Goal: Task Accomplishment & Management: Manage account settings

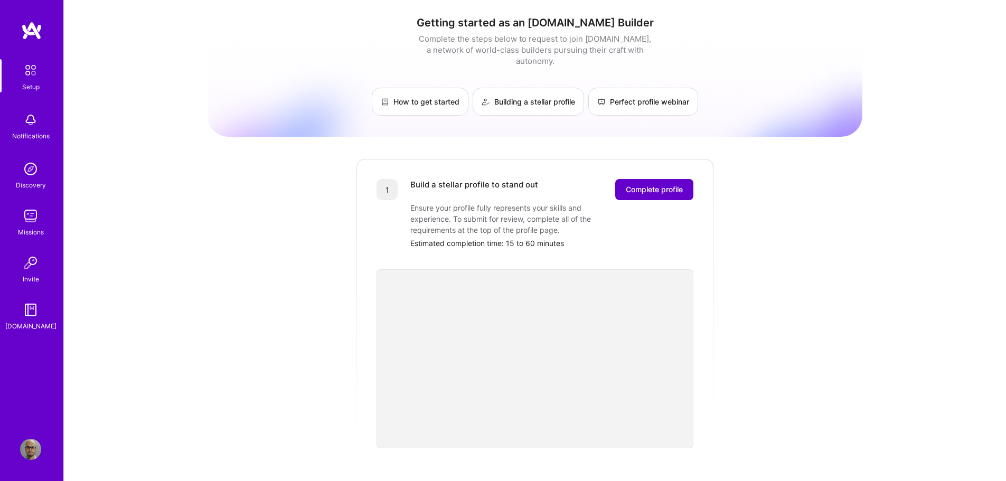
click at [657, 185] on button "Complete profile" at bounding box center [654, 189] width 78 height 21
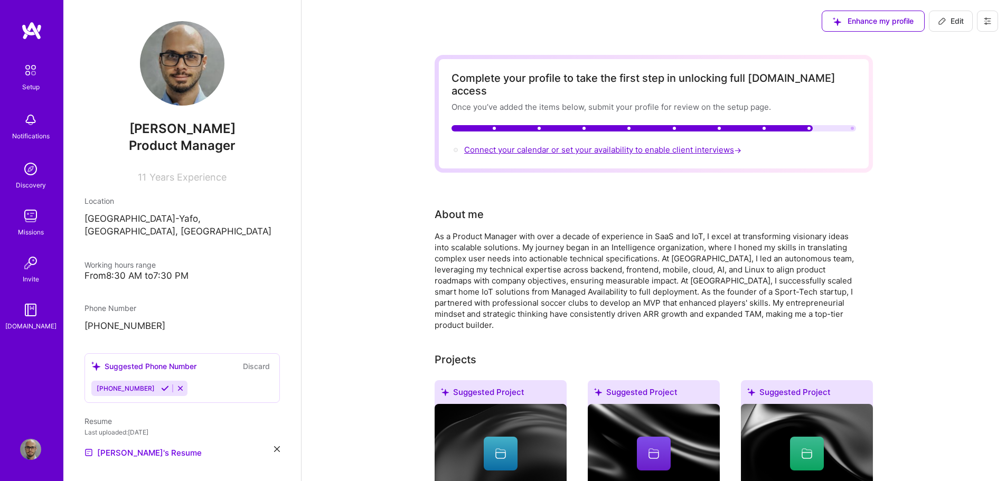
click at [516, 145] on span "Connect your calendar or set your availability to enable client interviews →" at bounding box center [603, 150] width 279 height 10
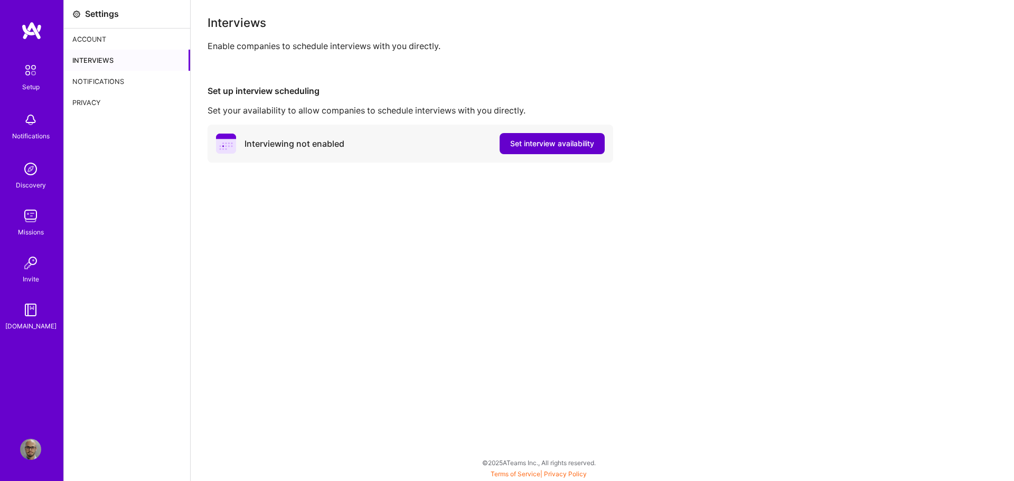
click at [557, 151] on button "Set interview availability" at bounding box center [552, 143] width 105 height 21
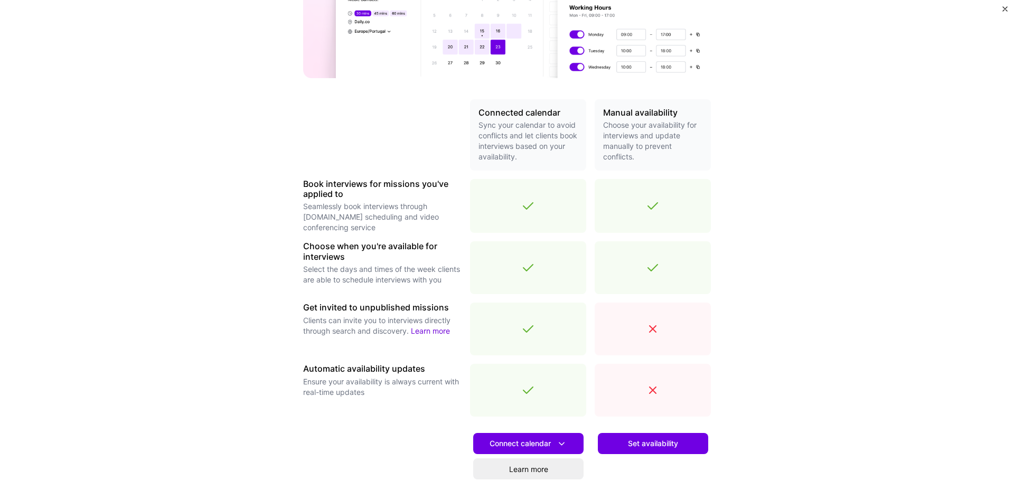
scroll to position [211, 0]
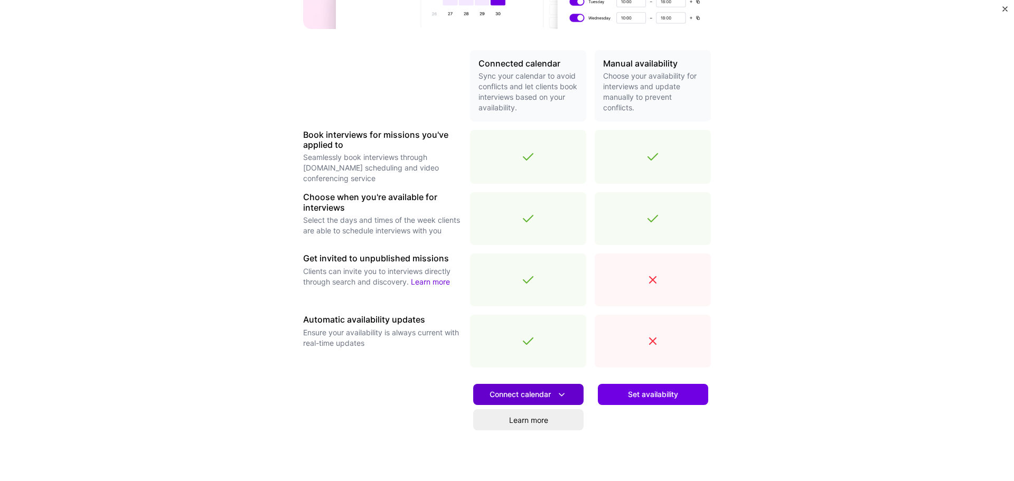
drag, startPoint x: 651, startPoint y: 399, endPoint x: 531, endPoint y: 389, distance: 120.9
click at [531, 389] on div "Connected calendar Sync your calendar to avoid conflicts and let clients book i…" at bounding box center [507, 273] width 408 height 447
click at [533, 389] on span "Connect calendar" at bounding box center [529, 394] width 78 height 11
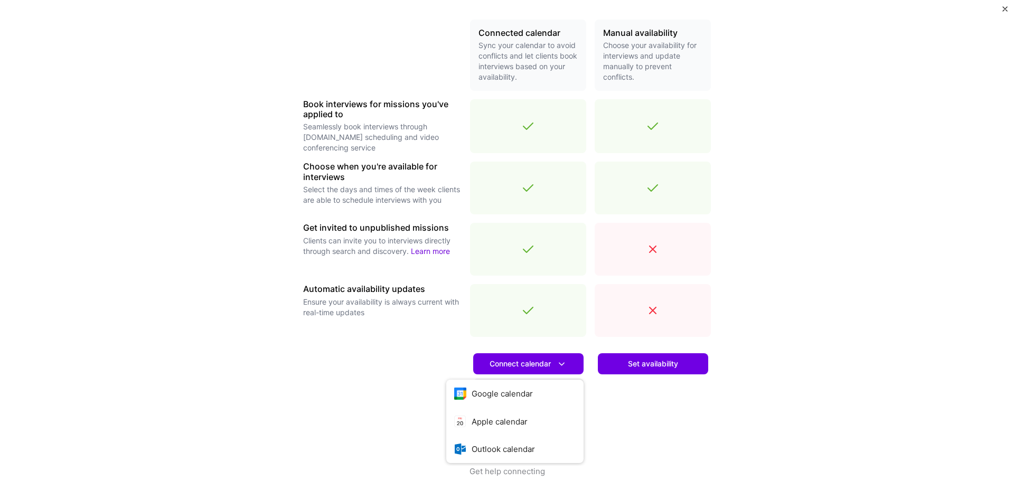
scroll to position [259, 0]
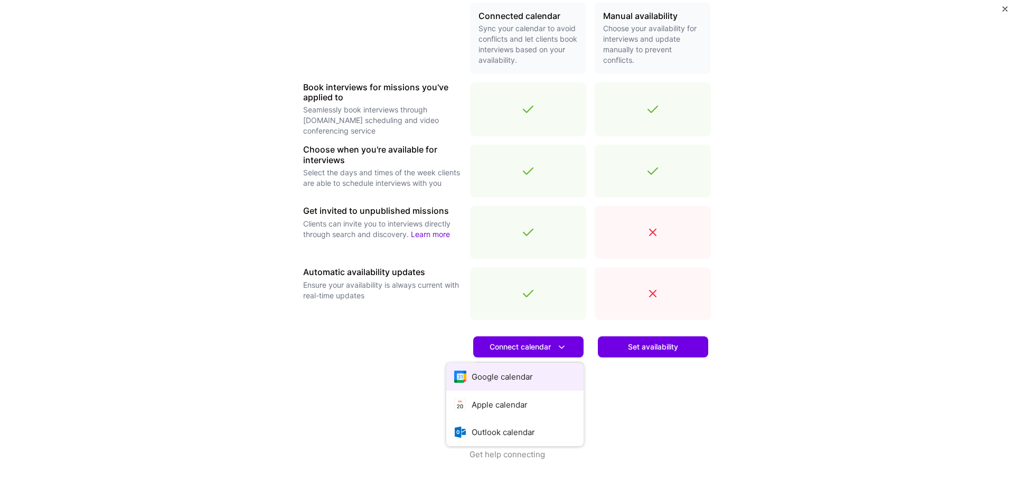
click at [522, 371] on button "Google calendar" at bounding box center [514, 377] width 137 height 28
